Goal: Task Accomplishment & Management: Use online tool/utility

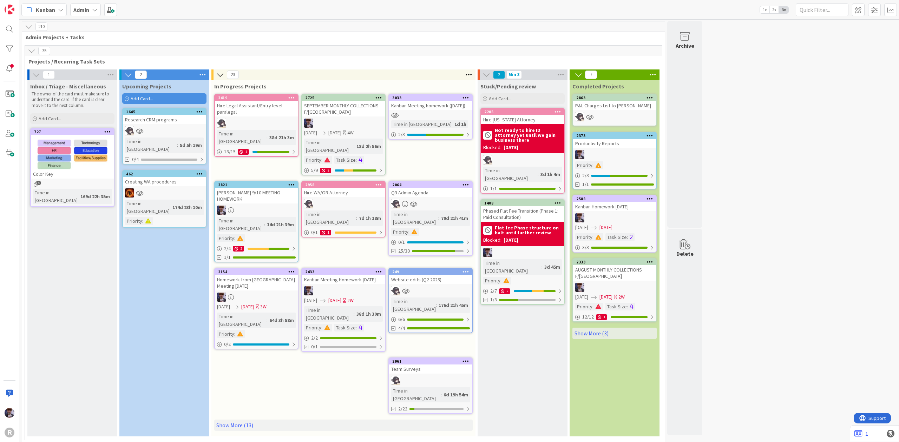
scroll to position [1722, 0]
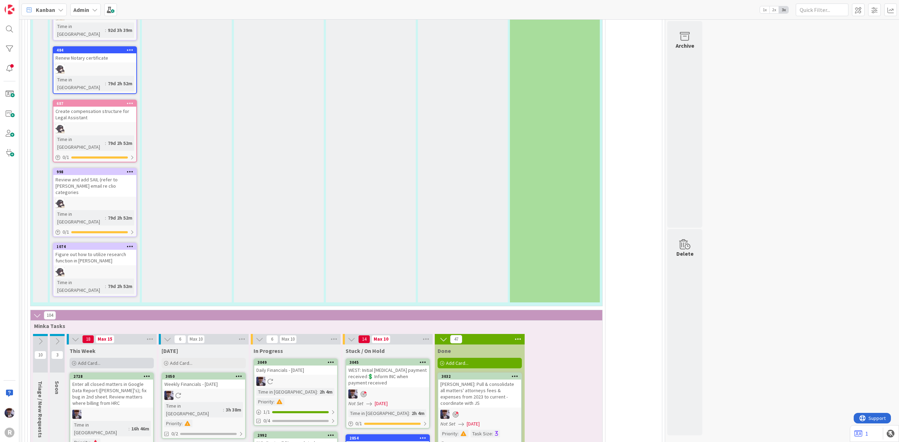
click at [124, 358] on div "Add Card..." at bounding box center [112, 363] width 84 height 11
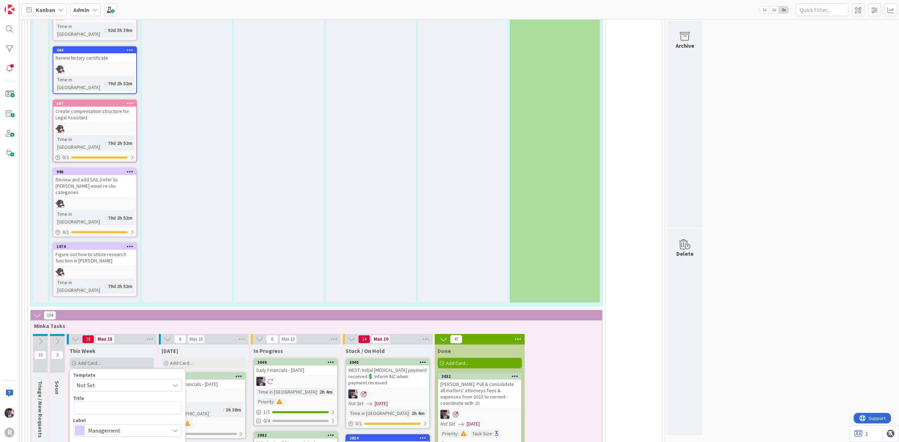
type textarea "x"
type textarea "F"
type textarea "x"
type textarea "FI"
type textarea "x"
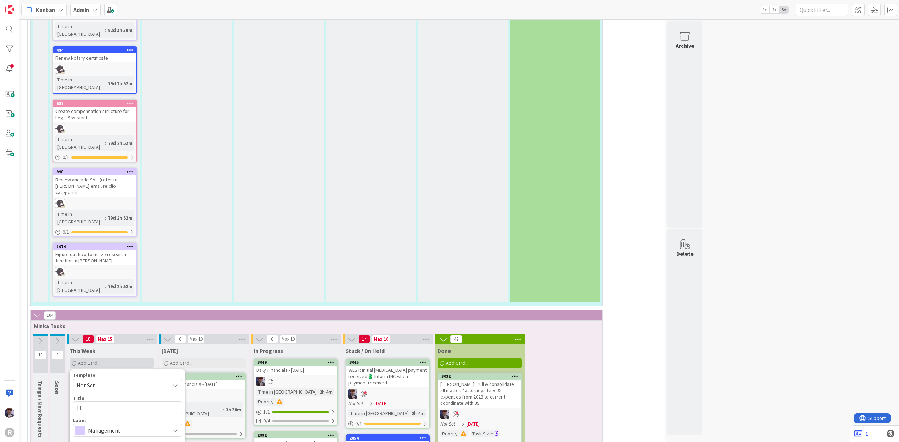
type textarea "FIG"
type textarea "x"
type textarea "FIGU"
type textarea "x"
type textarea "FIGUR"
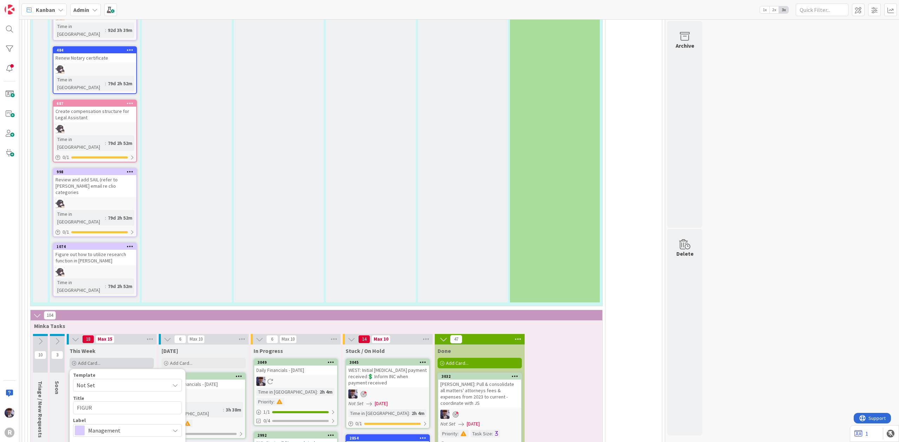
type textarea "x"
type textarea "FIGURE"
type textarea "x"
type textarea "FIGURE"
type textarea "x"
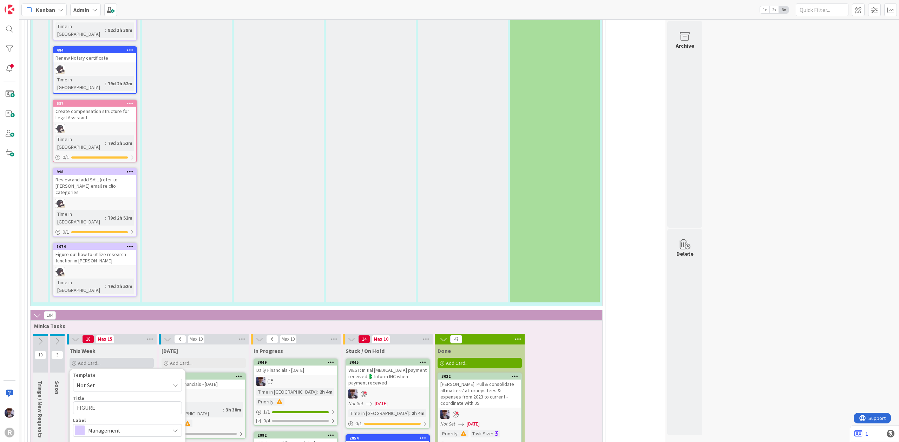
type textarea "FIGURE"
type textarea "x"
type textarea "FIGUR"
type textarea "x"
type textarea "FIGU"
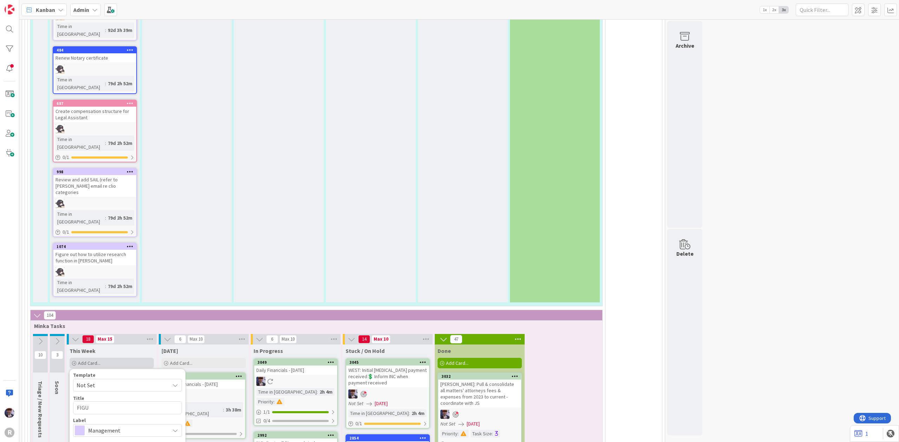
type textarea "x"
type textarea "FIG"
type textarea "x"
type textarea "FI"
type textarea "x"
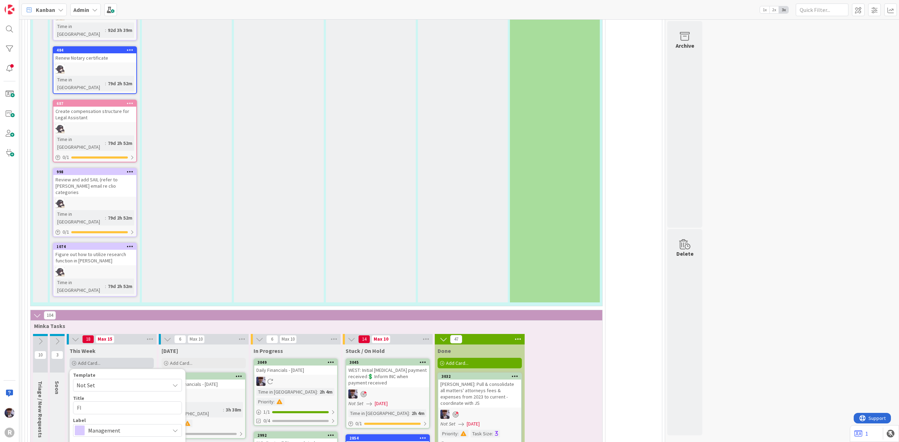
type textarea "F"
type textarea "x"
type textarea "Z"
type textarea "x"
type textarea "Zie"
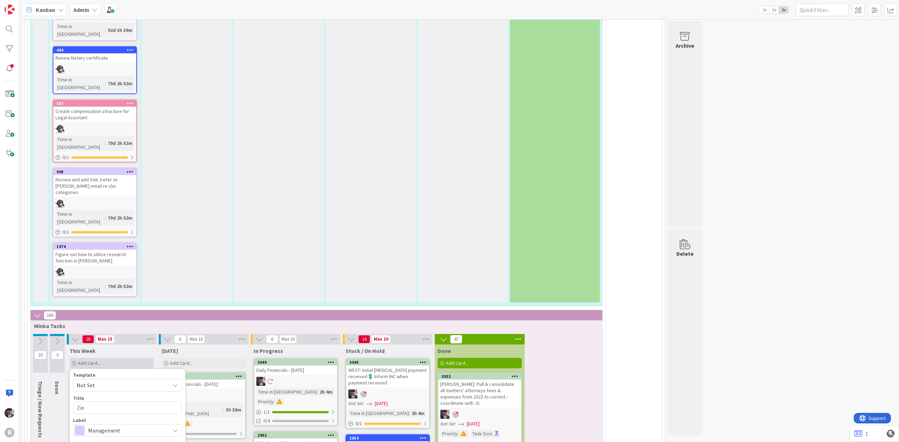
type textarea "x"
type textarea "Zieb"
type textarea "x"
type textarea "[PERSON_NAME]"
type textarea "x"
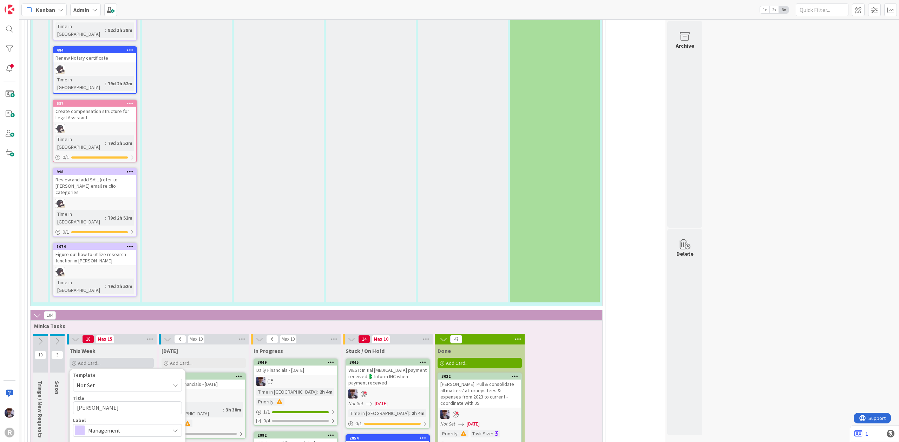
type textarea "Ziebar"
type textarea "x"
type textarea "[PERSON_NAME]"
type textarea "x"
type textarea "[PERSON_NAME]"
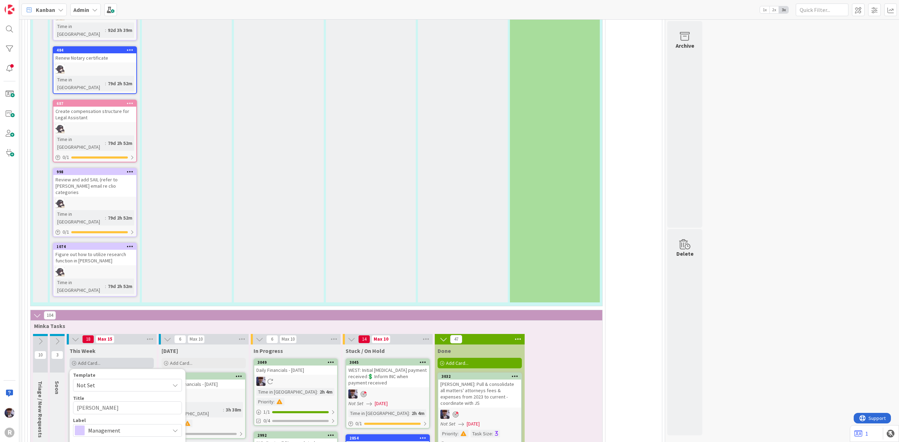
type textarea "x"
type textarea "[PERSON_NAME]"
type textarea "x"
type textarea "[PERSON_NAME] c"
type textarea "x"
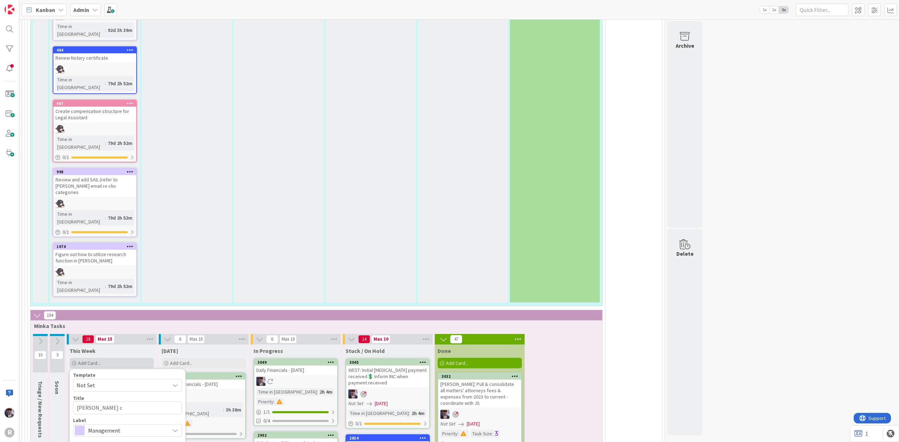
type textarea "[PERSON_NAME]"
type textarea "x"
type textarea "[PERSON_NAME]"
type textarea "x"
type textarea "[PERSON_NAME] chec"
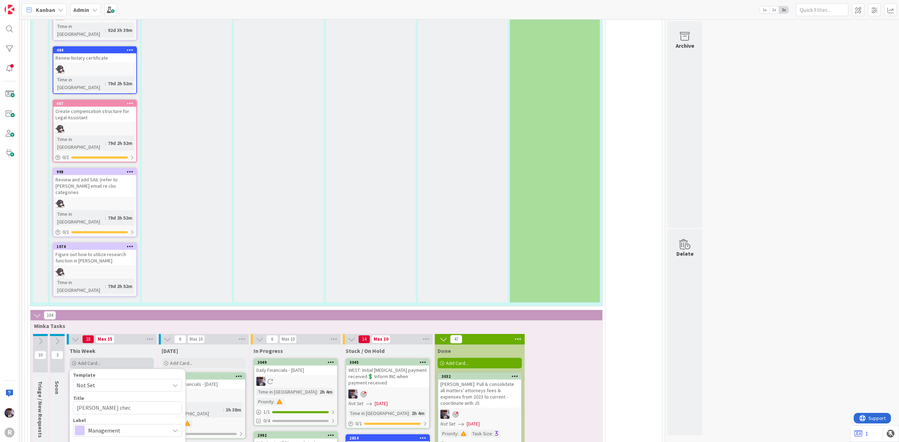
type textarea "x"
type textarea "[PERSON_NAME] check"
type textarea "x"
type textarea "[PERSON_NAME] check"
type textarea "x"
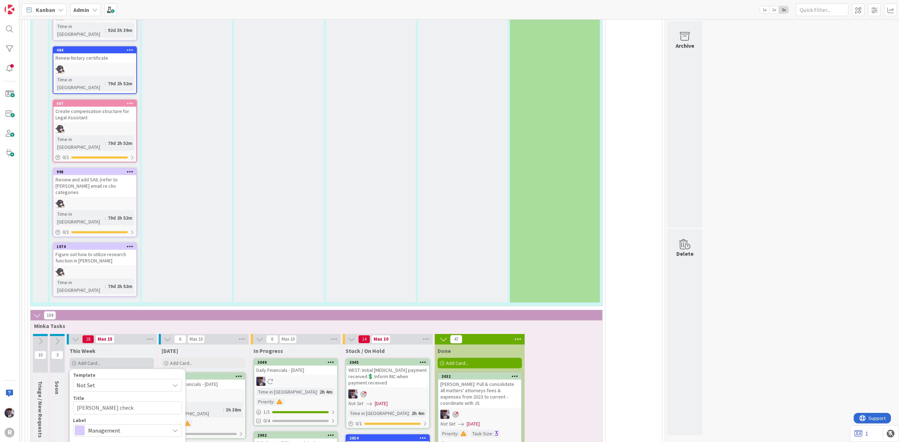
type textarea "[PERSON_NAME] check t"
type textarea "x"
type textarea "[PERSON_NAME] check to"
type textarea "x"
type textarea "[PERSON_NAME] check to"
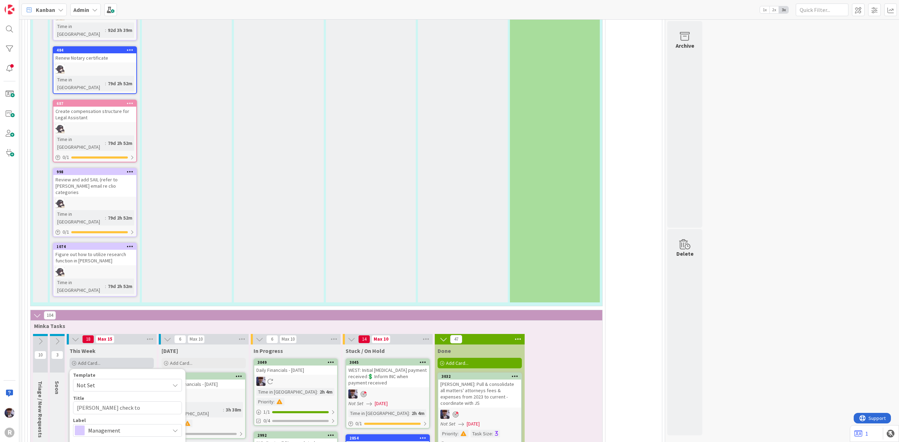
type textarea "x"
type textarea "[PERSON_NAME] check to u"
type textarea "x"
type textarea "[PERSON_NAME] check to us"
type textarea "x"
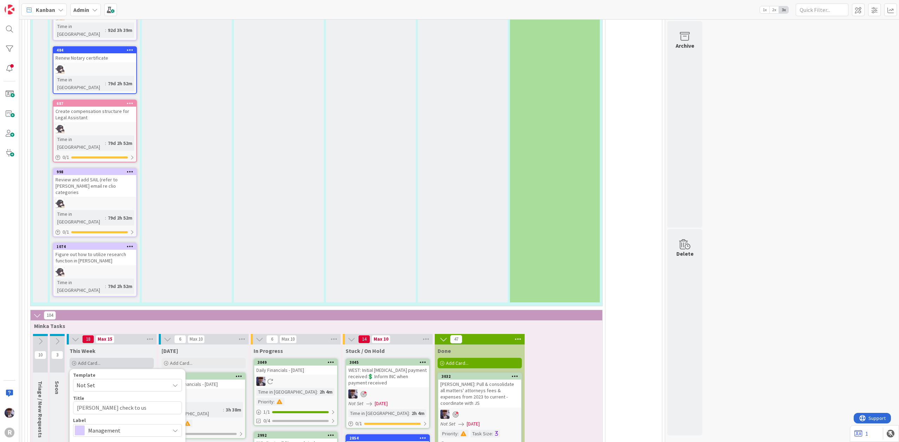
type textarea "[PERSON_NAME] check to us?"
type textarea "x"
type textarea "[PERSON_NAME] check to us??"
type textarea "x"
type textarea "[PERSON_NAME] check to us???"
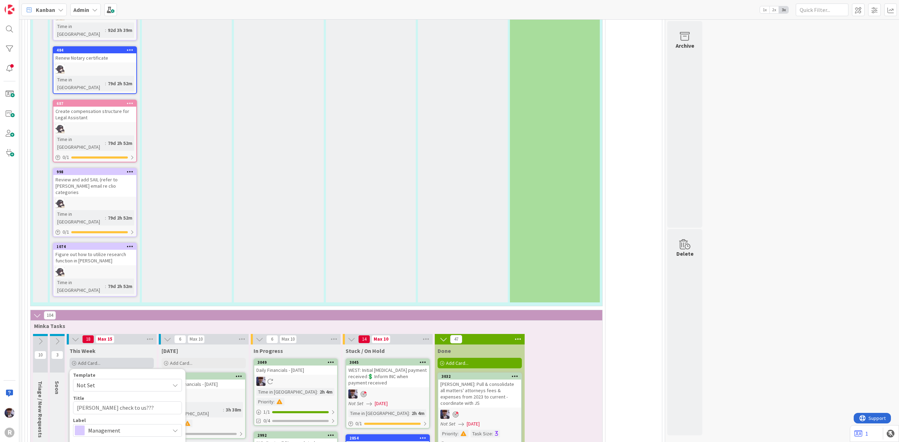
type textarea "x"
type textarea "[PERSON_NAME] check to us????"
drag, startPoint x: 92, startPoint y: 152, endPoint x: 82, endPoint y: 156, distance: 10.6
click at [82, 402] on textarea "[PERSON_NAME] check to us????" at bounding box center [127, 408] width 109 height 13
drag, startPoint x: 138, startPoint y: 153, endPoint x: 128, endPoint y: 153, distance: 10.5
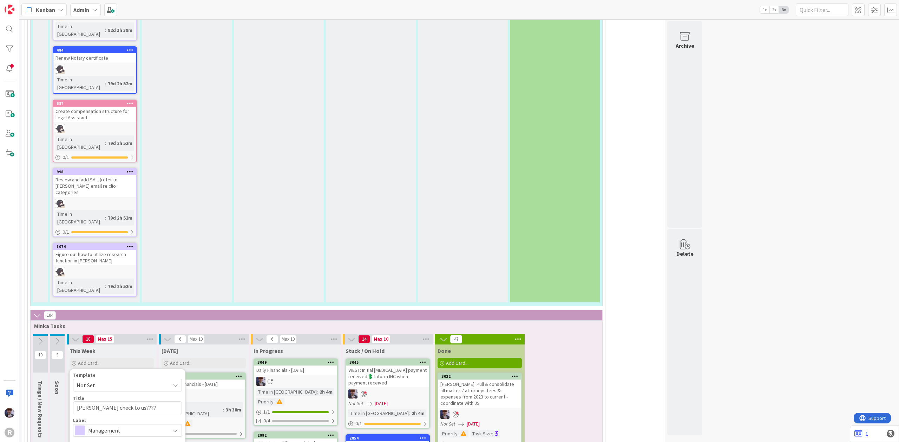
click at [128, 402] on textarea "[PERSON_NAME] check to us????" at bounding box center [127, 408] width 109 height 13
type textarea "x"
type textarea "[PERSON_NAME] check to us?"
click at [98, 426] on span "Management" at bounding box center [127, 431] width 78 height 10
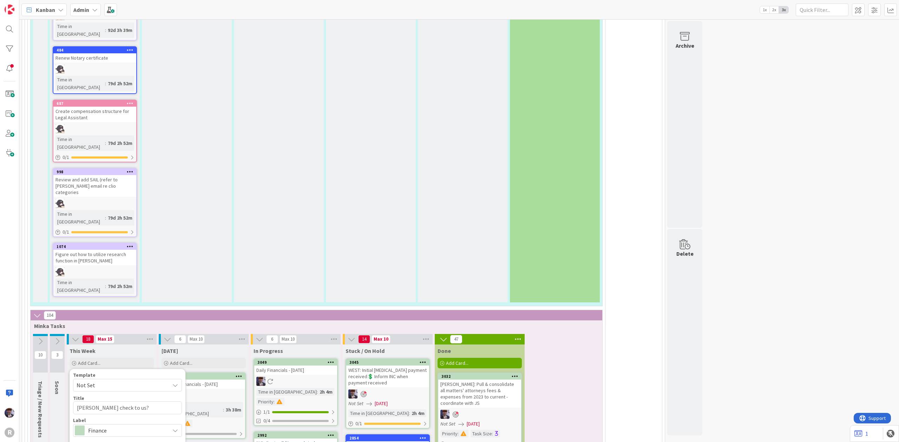
click at [93, 441] on link "Show More..." at bounding box center [127, 445] width 109 height 8
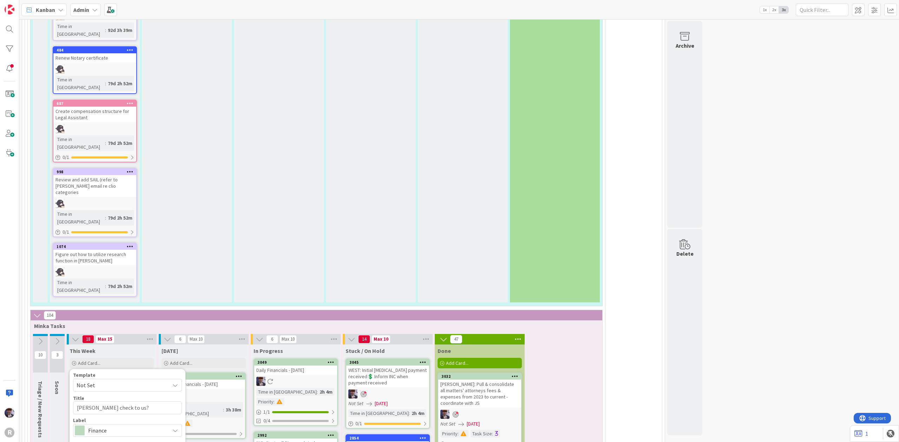
click at [116, 373] on div "WIP Limit Violation Back The maximum WIP limit of 15 in the column This Week fo…" at bounding box center [127, 406] width 109 height 66
click at [114, 410] on div "Override WIP Limit" at bounding box center [101, 416] width 56 height 13
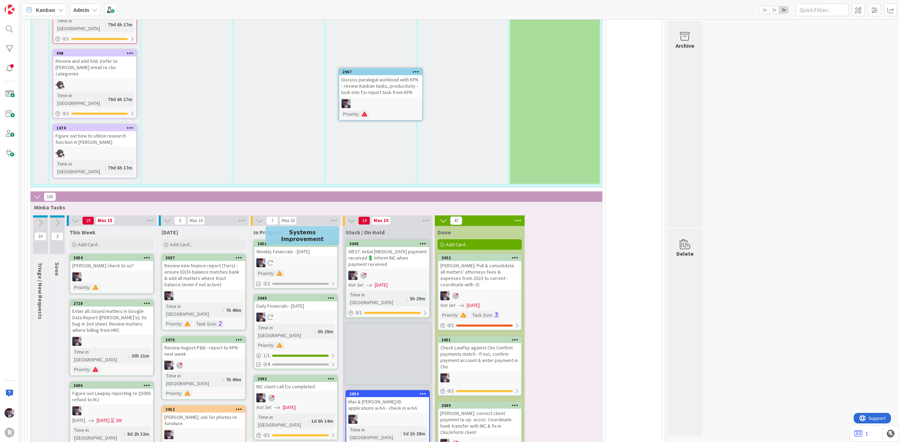
scroll to position [1828, 0]
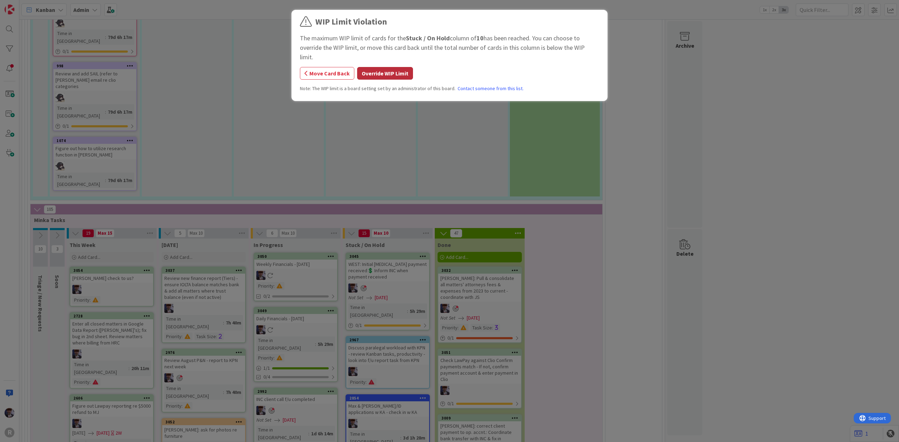
click at [390, 67] on button "Override WIP Limit" at bounding box center [385, 73] width 56 height 13
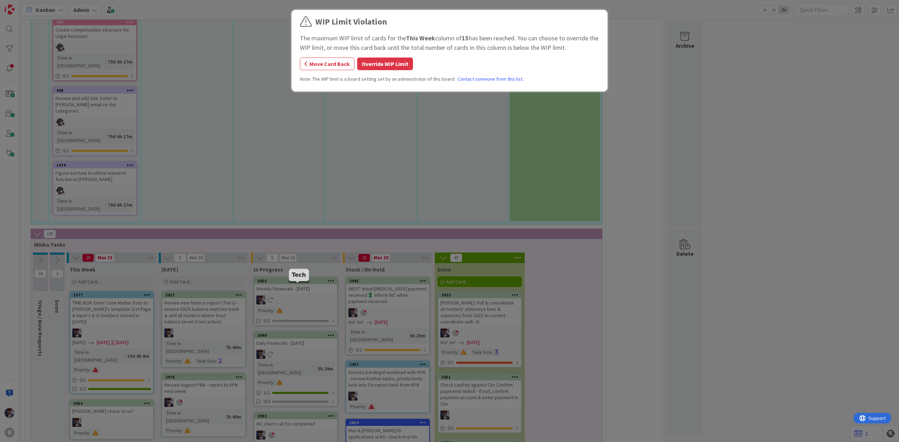
scroll to position [1795, 0]
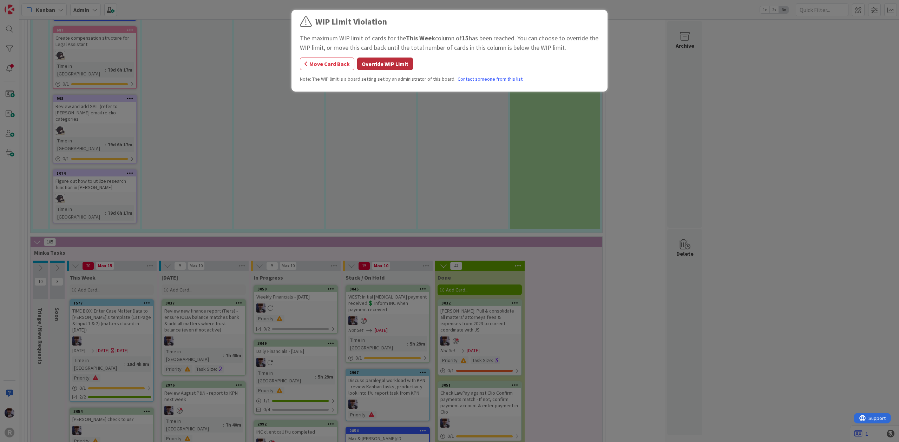
click at [375, 65] on button "Override WIP Limit" at bounding box center [385, 64] width 56 height 13
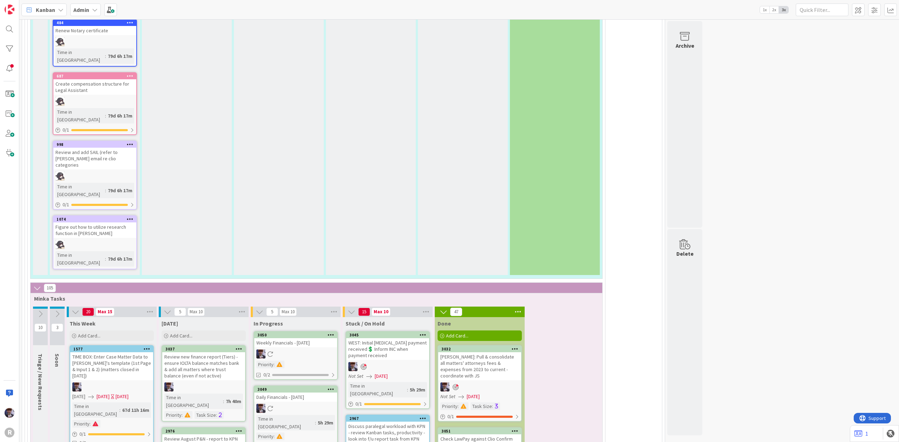
scroll to position [1748, 0]
click at [310, 387] on div "3049 Daily Financials - [DATE] Time in Column : 5h 29m Priority : 1 / 1 0/4" at bounding box center [295, 424] width 84 height 75
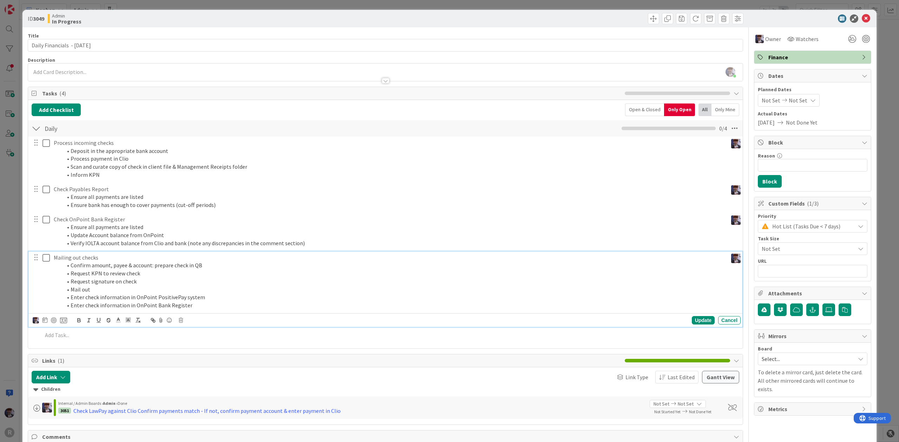
click at [85, 257] on p "Mailing out checks" at bounding box center [389, 258] width 671 height 8
click at [180, 323] on icon at bounding box center [181, 320] width 4 height 5
click at [197, 349] on div "Delete" at bounding box center [199, 350] width 26 height 13
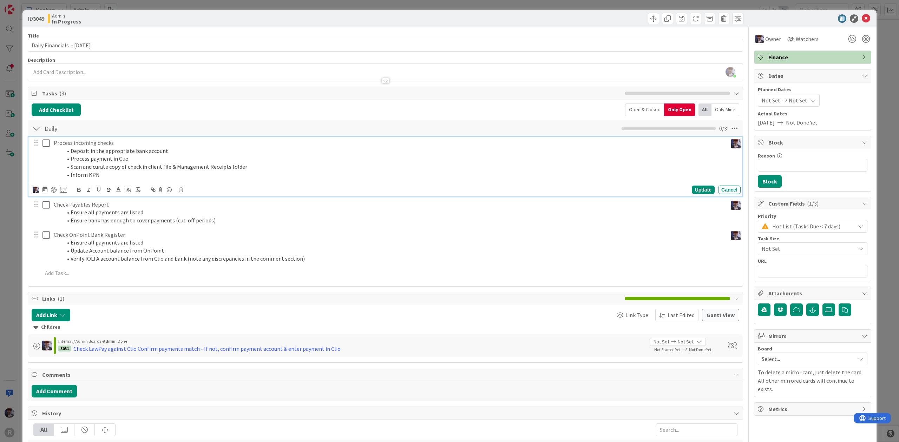
click at [92, 158] on li "Process payment in Clio" at bounding box center [393, 159] width 663 height 8
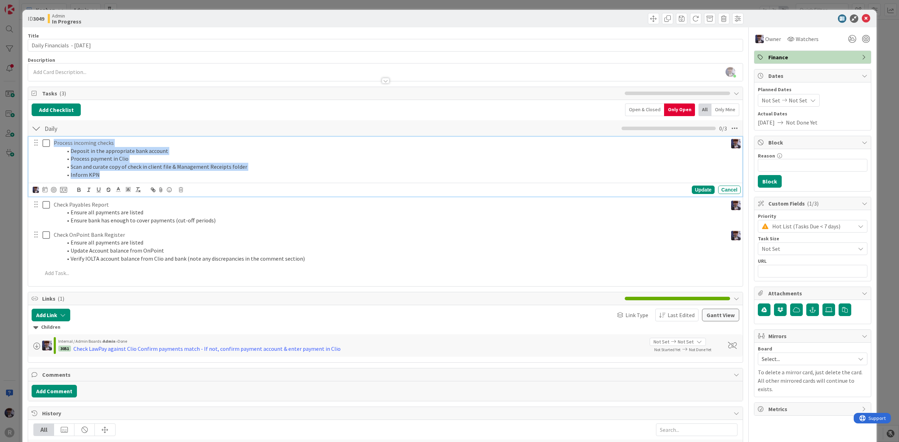
drag, startPoint x: 103, startPoint y: 174, endPoint x: 55, endPoint y: 139, distance: 59.2
click at [55, 139] on div "Process incoming checks Deposit in the appropriate bank account Process payment…" at bounding box center [389, 159] width 677 height 44
click at [51, 190] on div at bounding box center [54, 190] width 6 height 6
click at [65, 192] on icon at bounding box center [63, 190] width 7 height 6
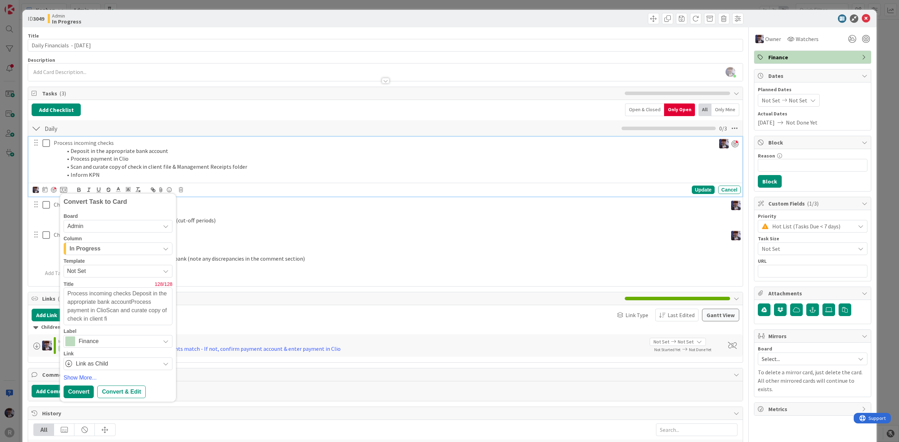
click at [118, 248] on div "In Progress" at bounding box center [114, 248] width 92 height 11
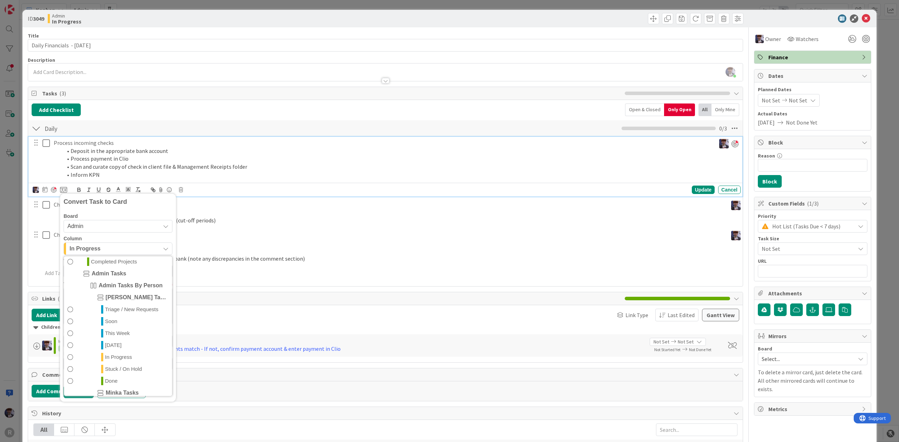
scroll to position [165, 0]
click at [119, 387] on link "Done" at bounding box center [118, 387] width 108 height 12
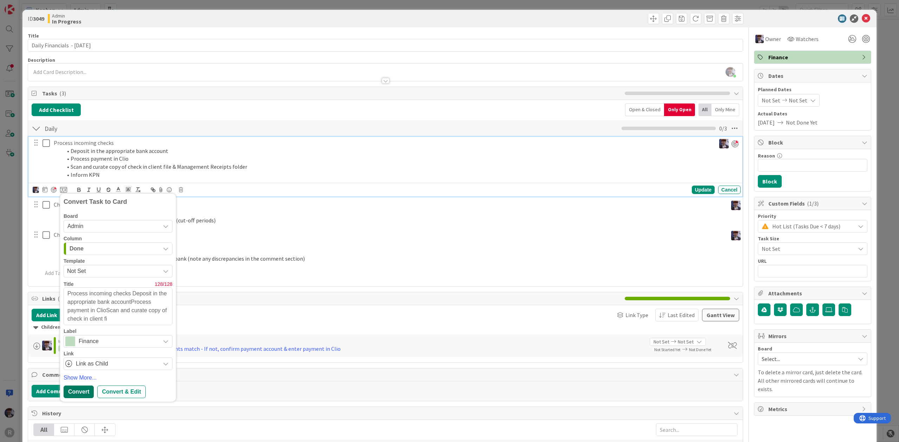
click at [80, 393] on div "Convert" at bounding box center [79, 392] width 30 height 13
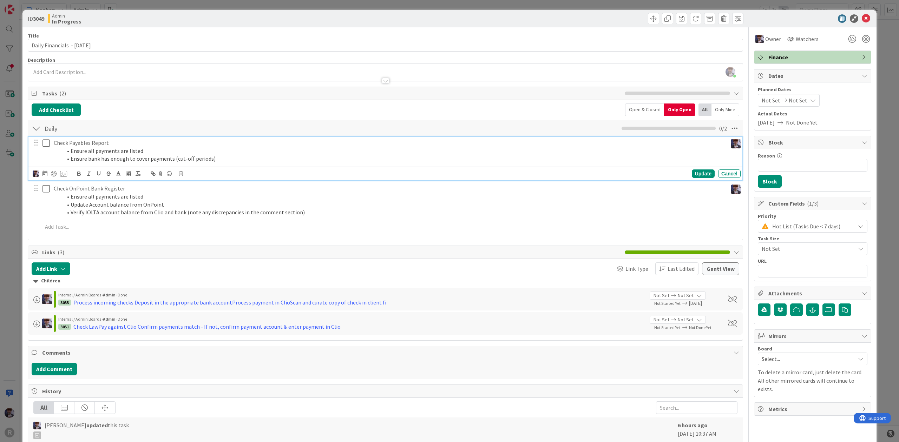
click at [114, 152] on li "Ensure all payments are listed" at bounding box center [393, 151] width 663 height 8
click at [62, 173] on icon at bounding box center [63, 174] width 7 height 6
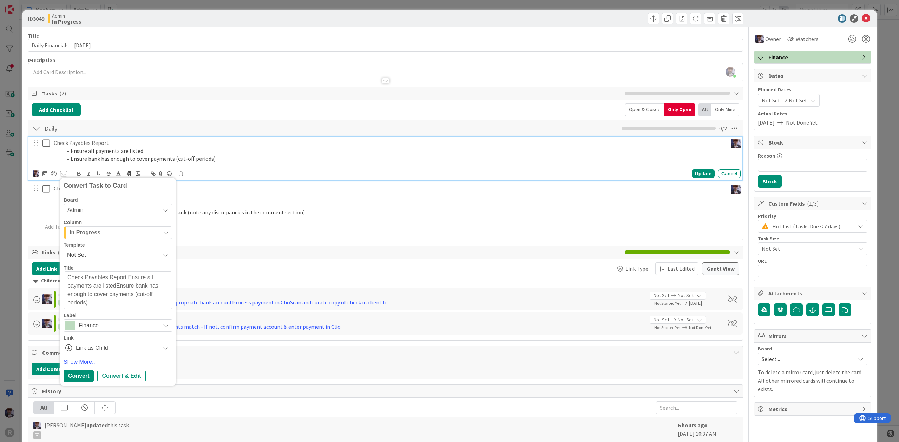
click at [115, 238] on div "In Progress" at bounding box center [114, 232] width 92 height 11
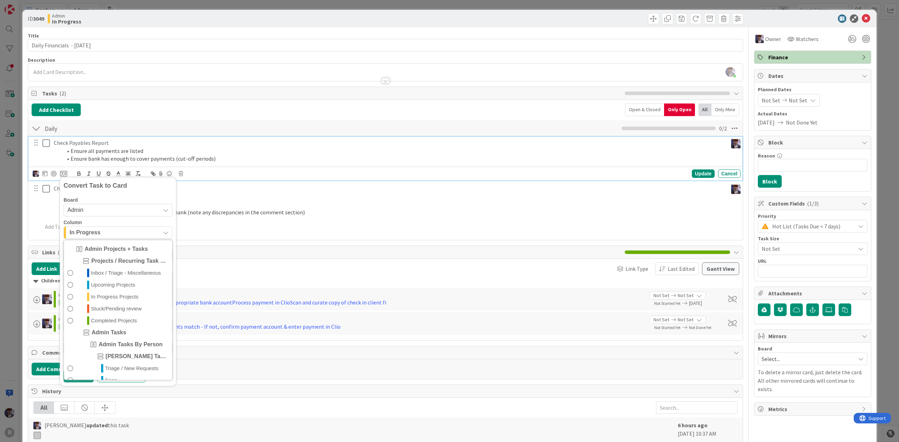
click at [115, 238] on div "In Progress" at bounding box center [114, 232] width 92 height 11
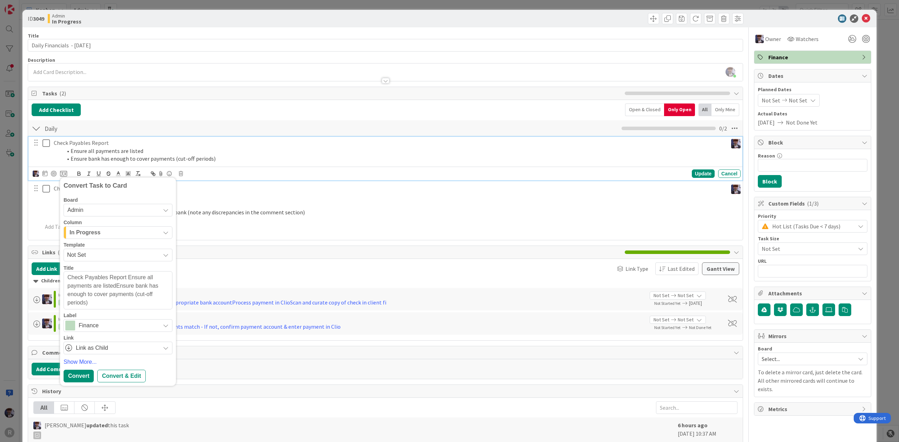
click at [122, 230] on div "In Progress" at bounding box center [114, 232] width 92 height 11
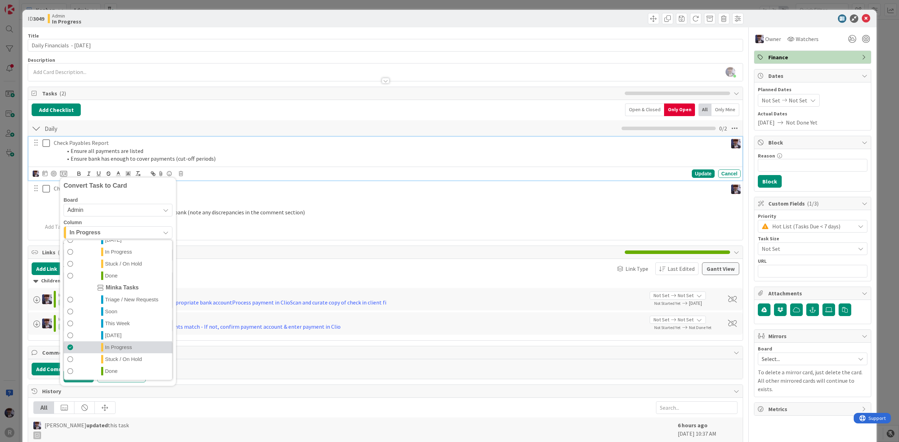
click at [123, 352] on span "In Progress" at bounding box center [118, 347] width 27 height 8
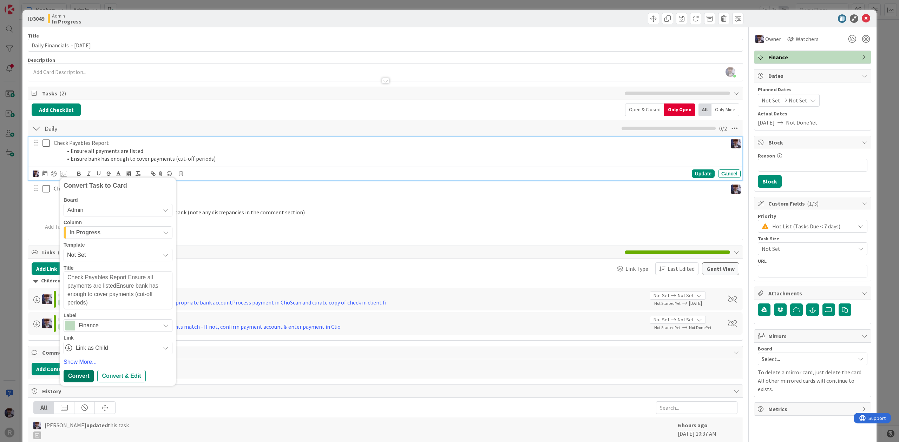
click at [79, 375] on div "Convert" at bounding box center [79, 376] width 30 height 13
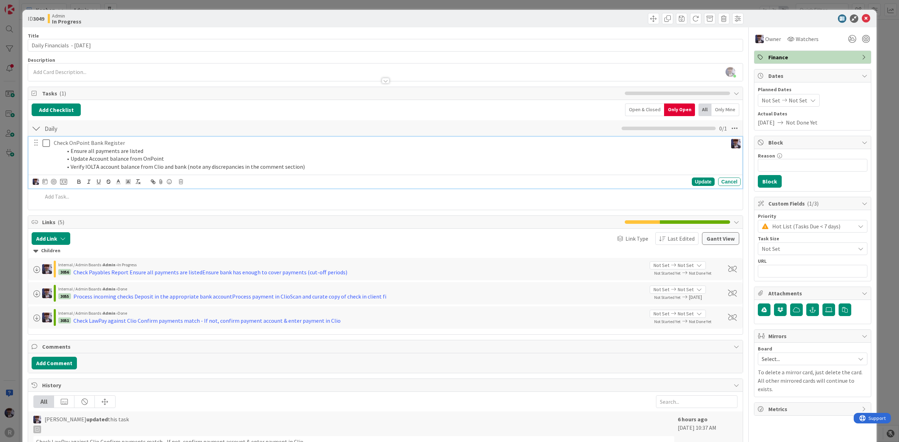
click at [104, 160] on li "Update Account balance from OnPoint" at bounding box center [393, 159] width 663 height 8
click at [62, 184] on icon at bounding box center [63, 182] width 7 height 6
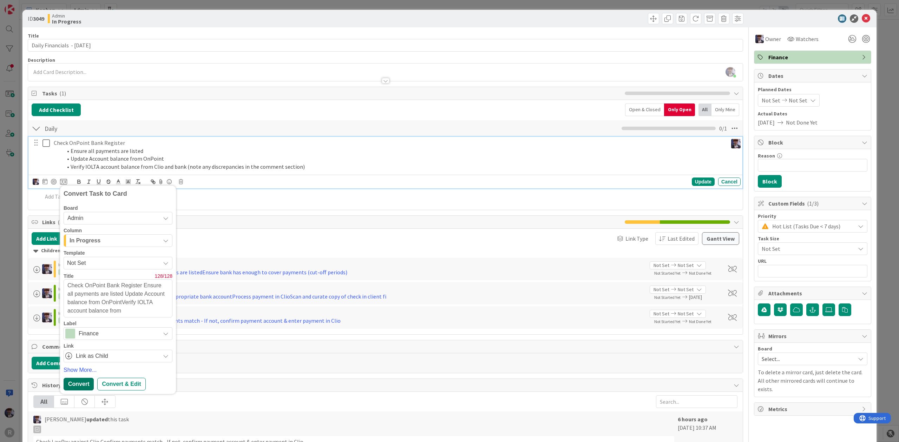
click at [83, 381] on div "Convert" at bounding box center [79, 384] width 30 height 13
type textarea "x"
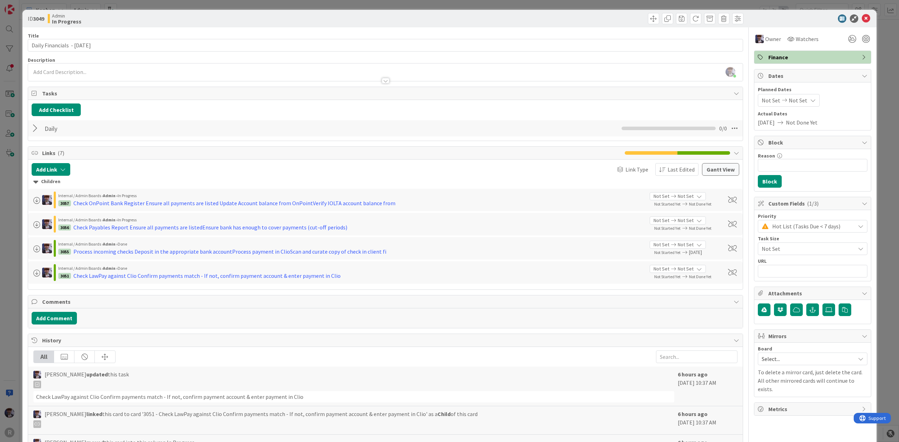
click at [10, 214] on div "ID 3049 Admin In Progress Title 30 / 128 Daily Financials - [DATE] Description …" at bounding box center [449, 221] width 899 height 442
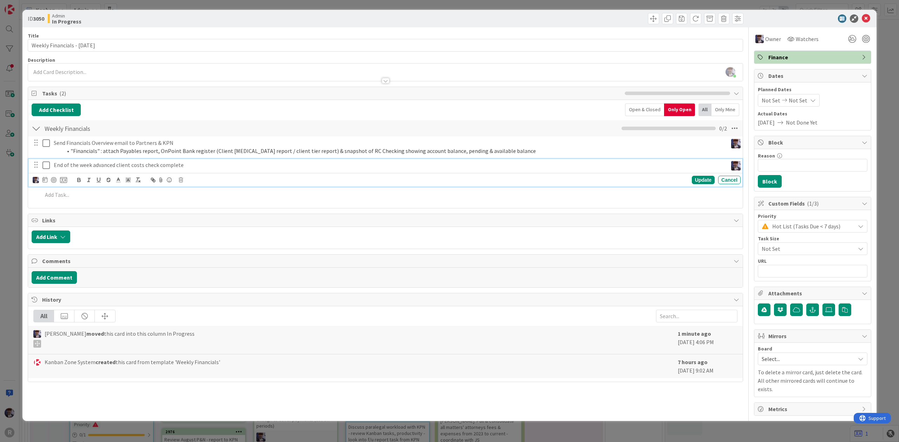
click at [48, 166] on icon at bounding box center [45, 165] width 7 height 8
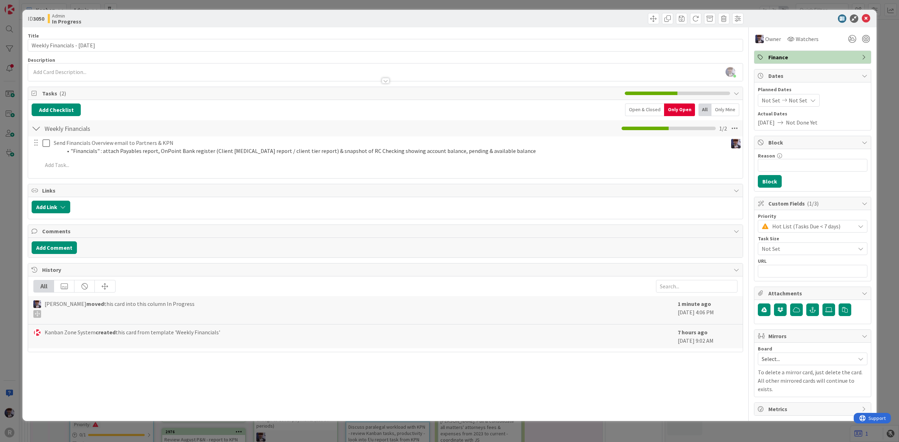
click at [13, 197] on div "ID 3050 Admin In Progress Title 30 / 128 Weekly Financials - [DATE] Description…" at bounding box center [449, 221] width 899 height 442
